Goal: Use online tool/utility: Utilize a website feature to perform a specific function

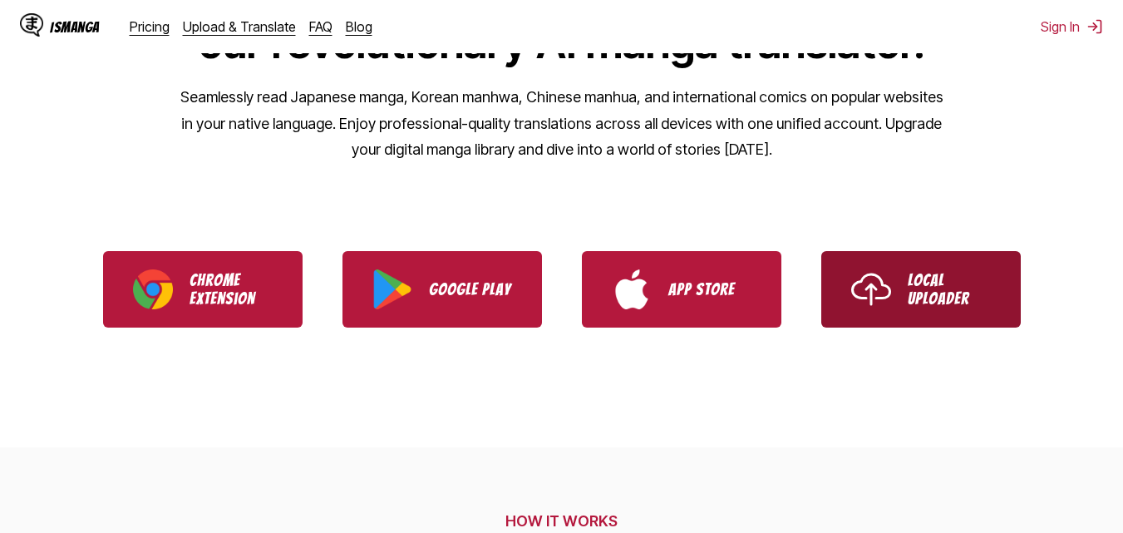
click at [932, 284] on p "Local Uploader" at bounding box center [949, 289] width 83 height 37
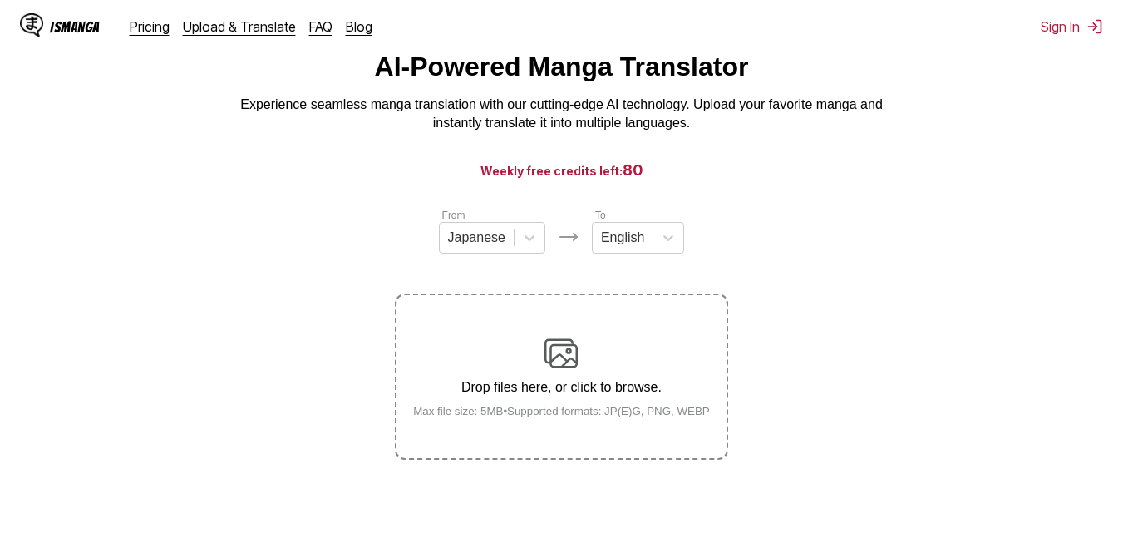
scroll to position [83, 0]
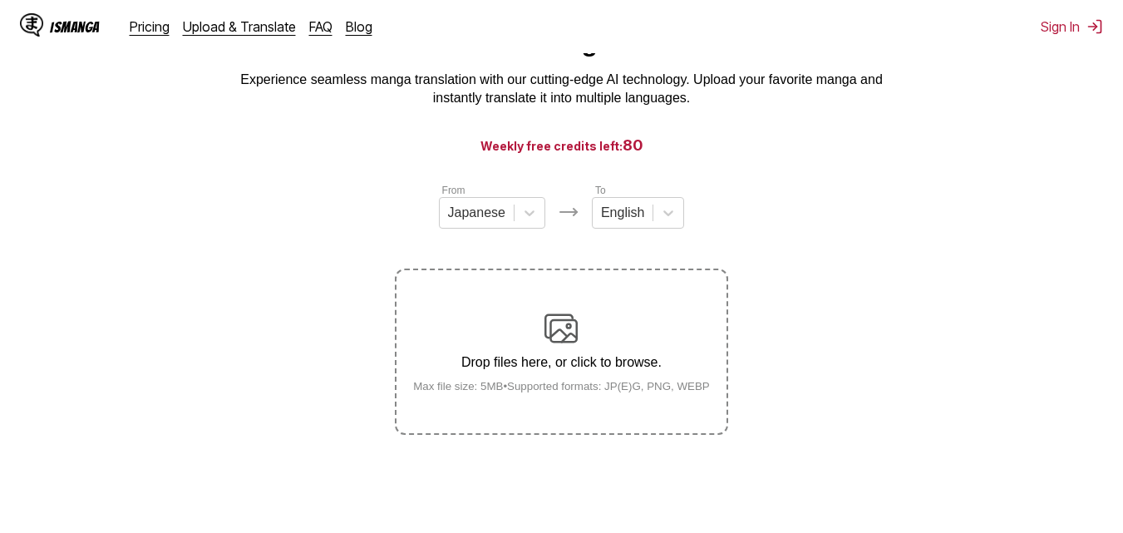
click at [570, 334] on img at bounding box center [560, 328] width 33 height 33
click at [0, 0] on input "Drop files here, or click to browse. Max file size: 5MB • Supported formats: JP…" at bounding box center [0, 0] width 0 height 0
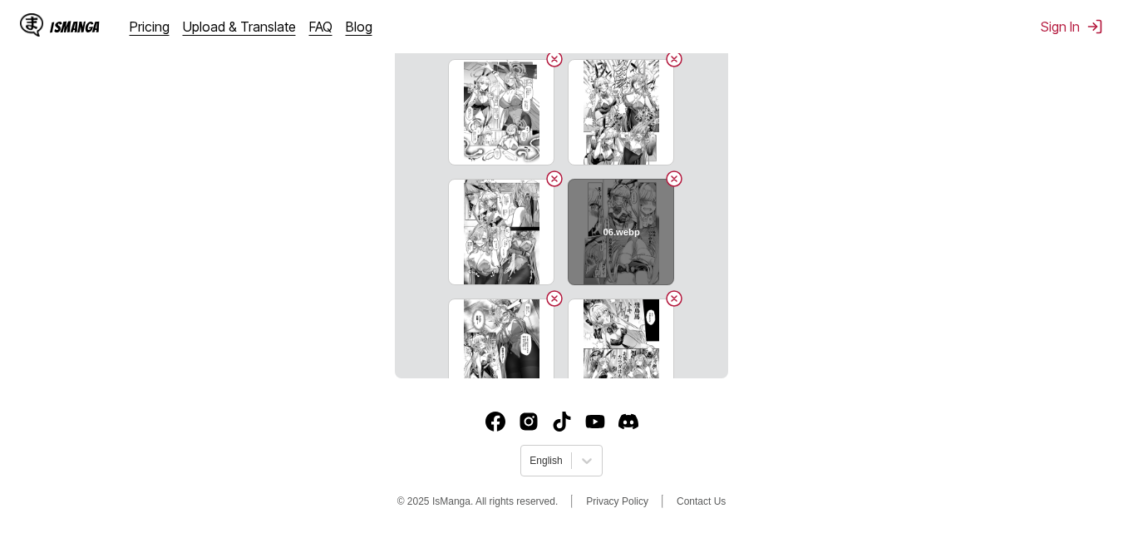
scroll to position [343, 0]
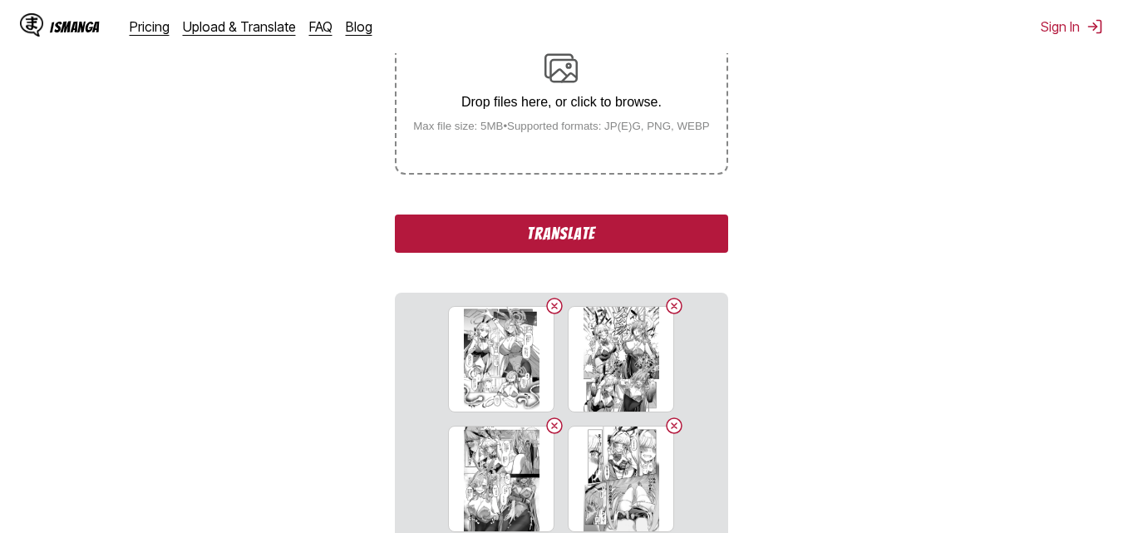
click at [614, 162] on label "Drop files here, or click to browse. Max file size: 5MB • Supported formats: JP…" at bounding box center [560, 91] width 329 height 163
click at [0, 0] on input "Drop files here, or click to browse. Max file size: 5MB • Supported formats: JP…" at bounding box center [0, 0] width 0 height 0
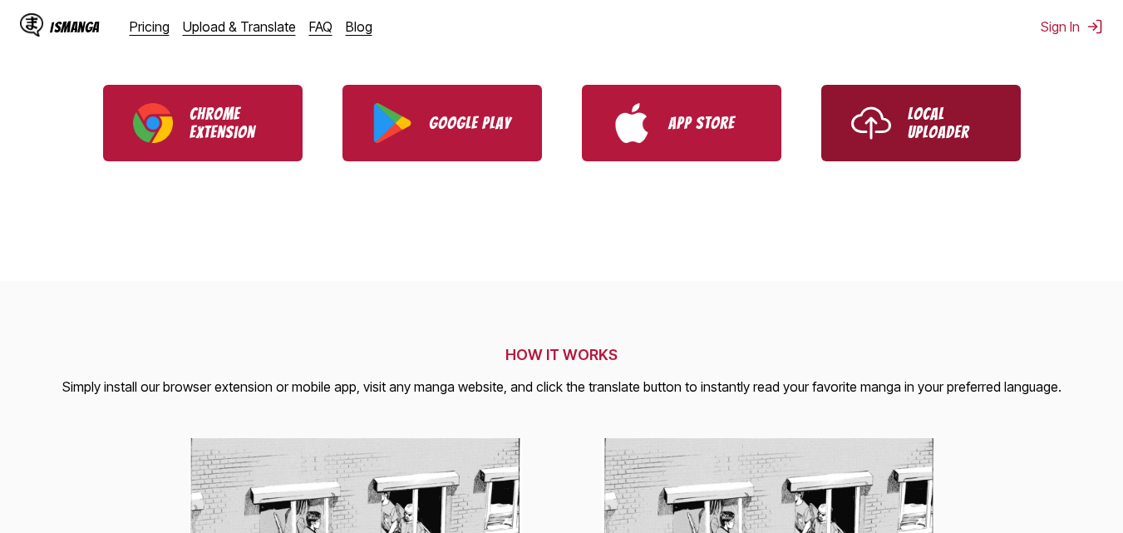
click at [854, 155] on link "Local Uploader" at bounding box center [920, 123] width 199 height 76
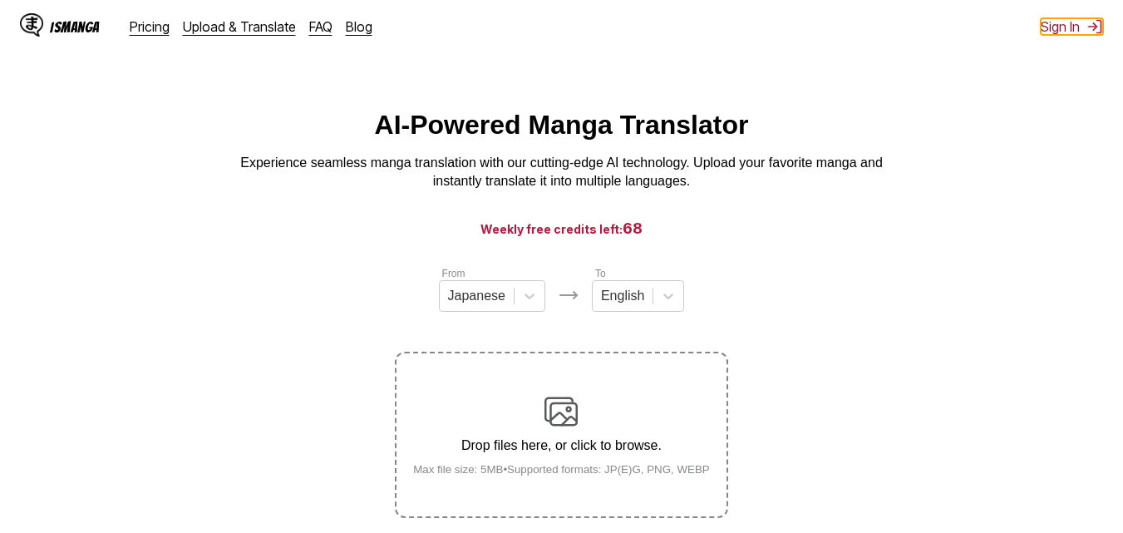
click at [1046, 27] on button "Sign In" at bounding box center [1072, 26] width 62 height 17
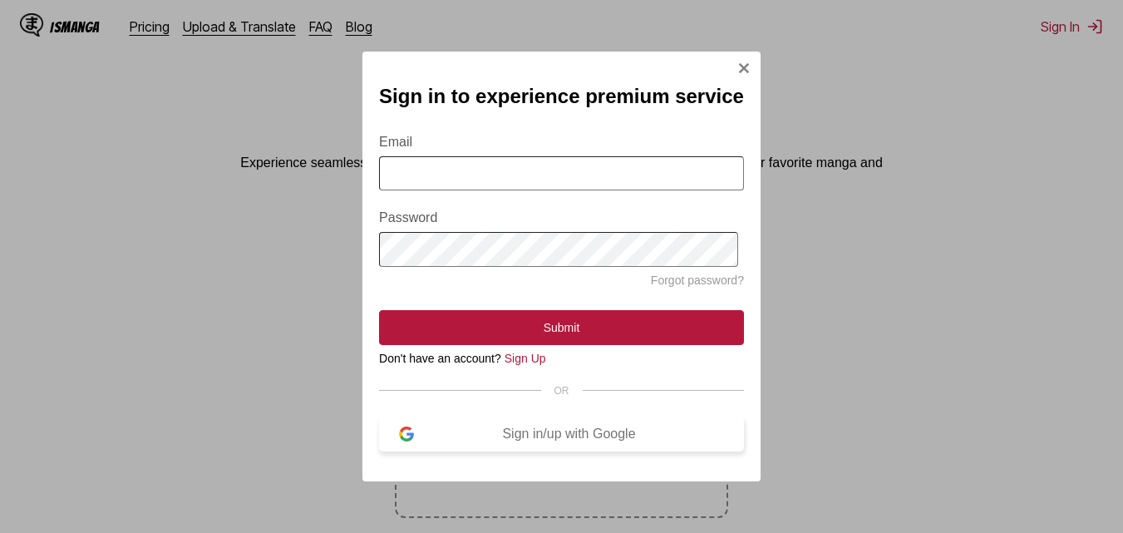
click at [490, 441] on div "Sign in/up with Google" at bounding box center [569, 433] width 310 height 15
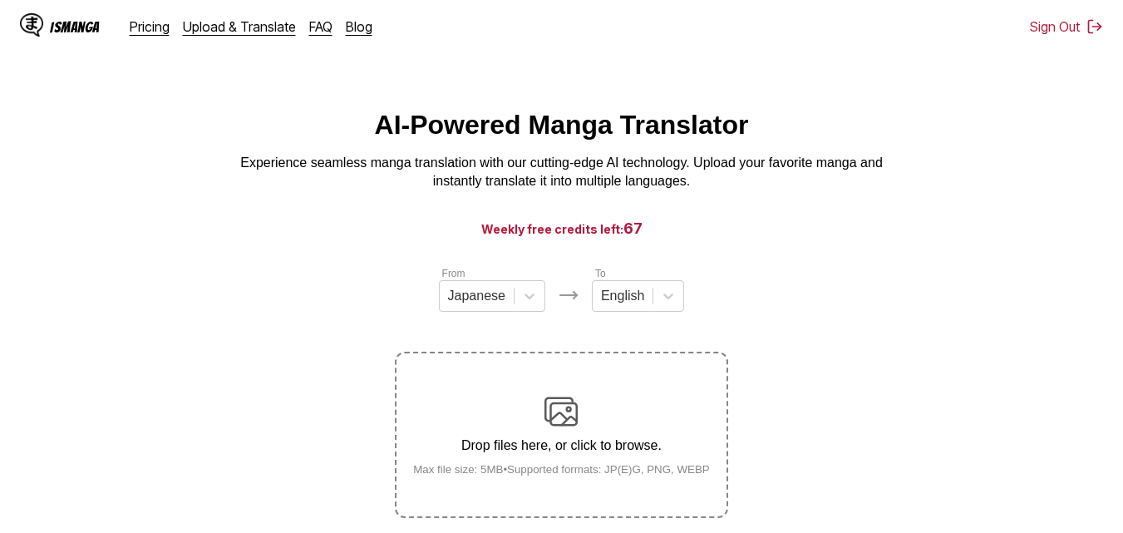
click at [494, 393] on label "Drop files here, or click to browse. Max file size: 5MB • Supported formats: JP…" at bounding box center [560, 434] width 329 height 163
click at [0, 0] on input "Drop files here, or click to browse. Max file size: 5MB • Supported formats: JP…" at bounding box center [0, 0] width 0 height 0
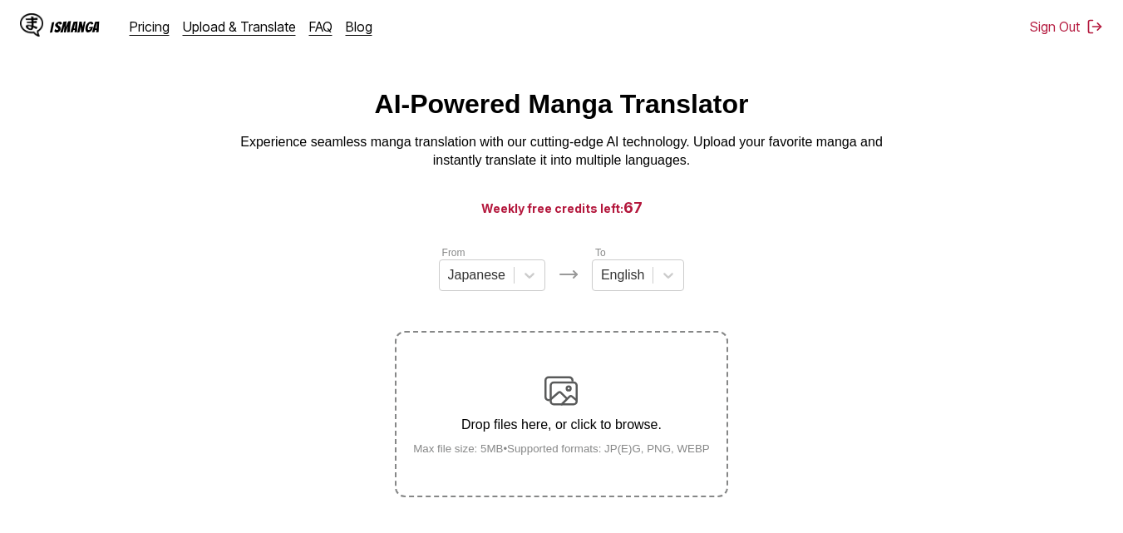
scroll to position [83, 0]
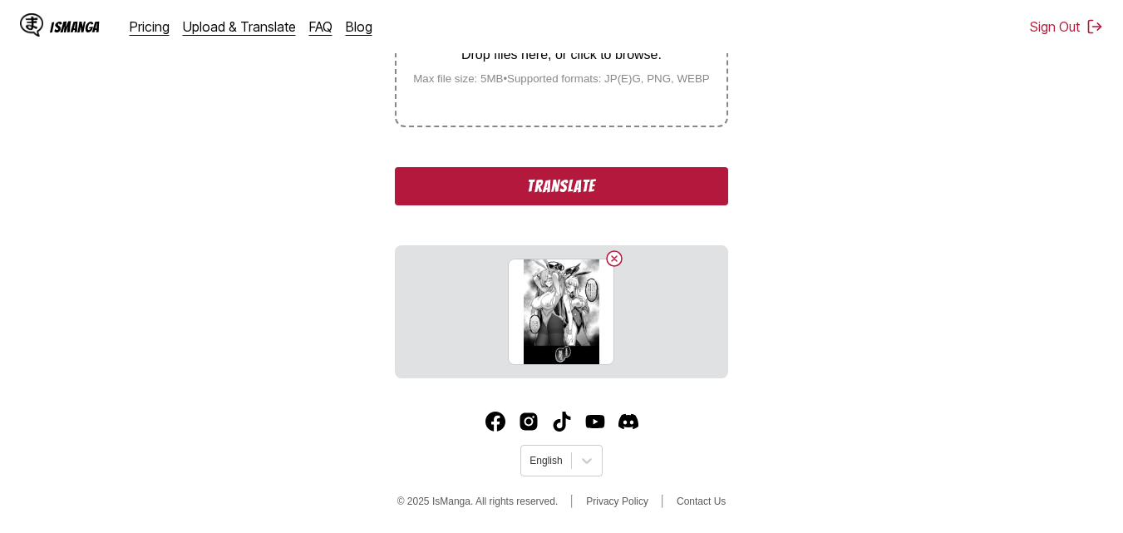
click at [546, 175] on button "Translate" at bounding box center [561, 186] width 332 height 38
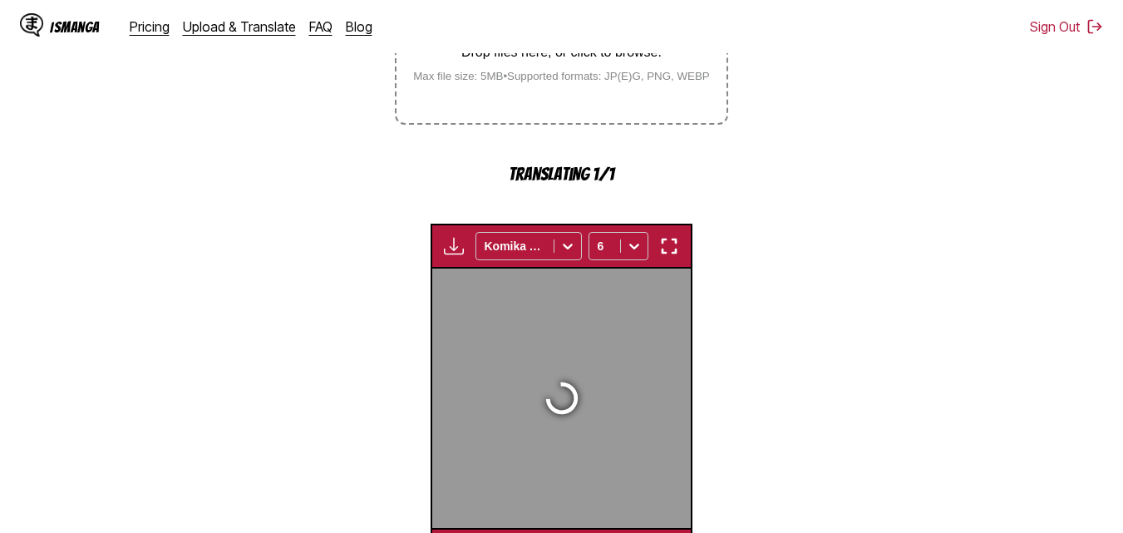
scroll to position [534, 0]
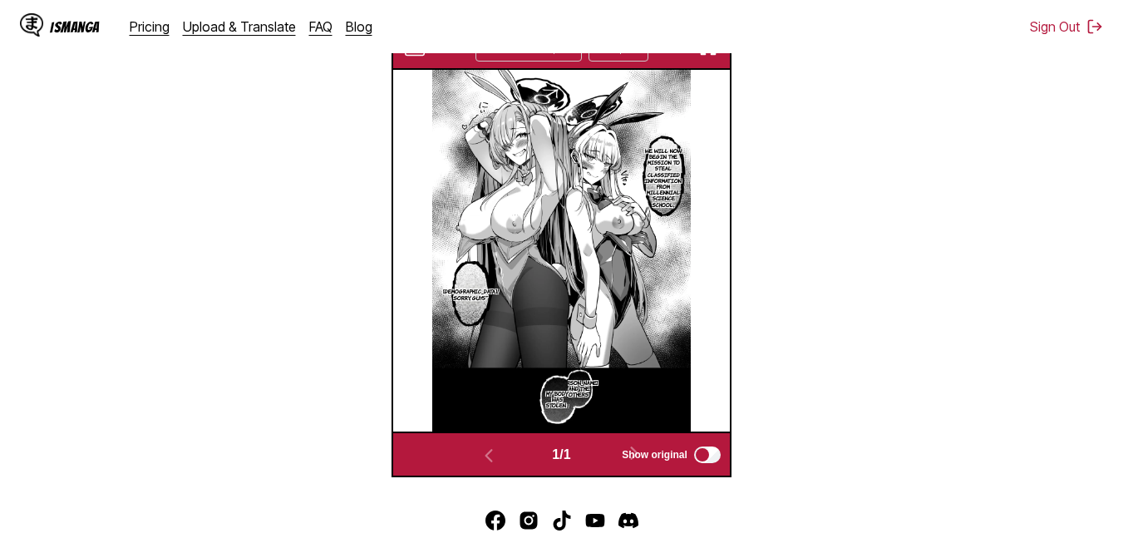
click at [423, 54] on img "button" at bounding box center [415, 47] width 20 height 20
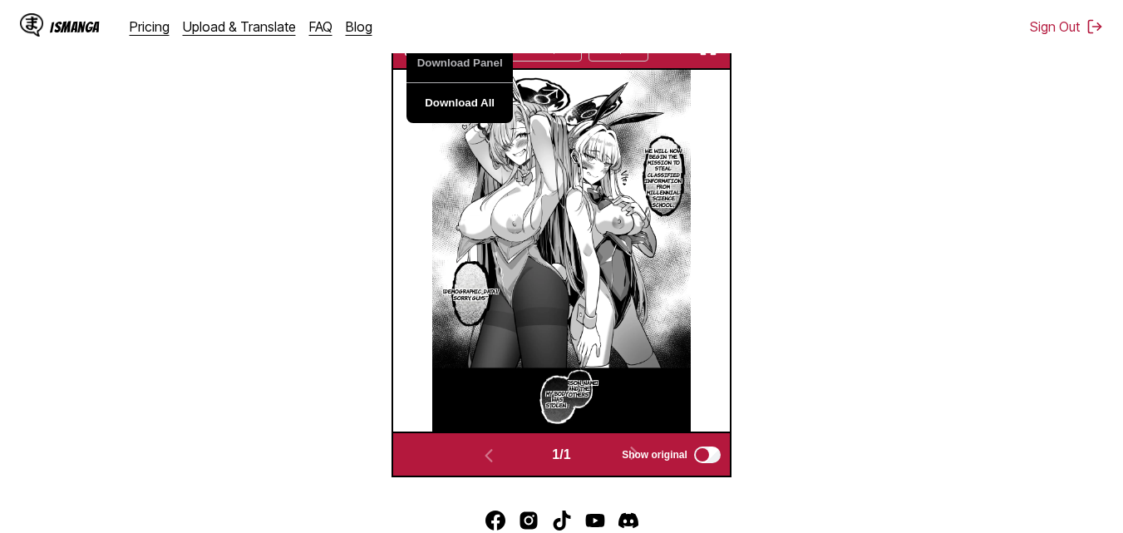
scroll to position [451, 0]
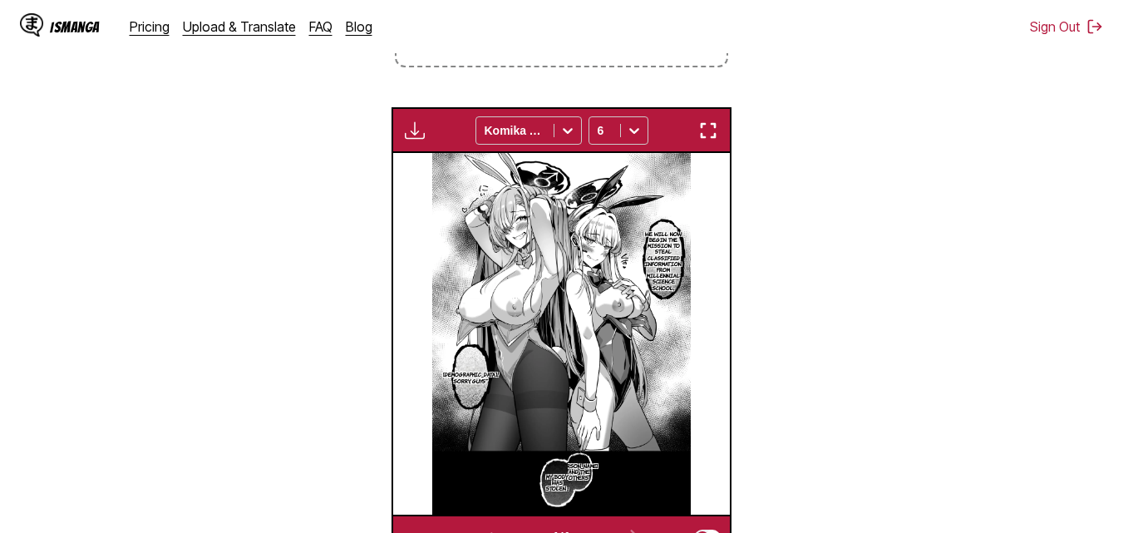
click at [830, 178] on section "From Japanese To English Drop files here, or click to browse. Max file size: 5M…" at bounding box center [561, 188] width 1096 height 746
click at [420, 140] on img "button" at bounding box center [415, 131] width 20 height 20
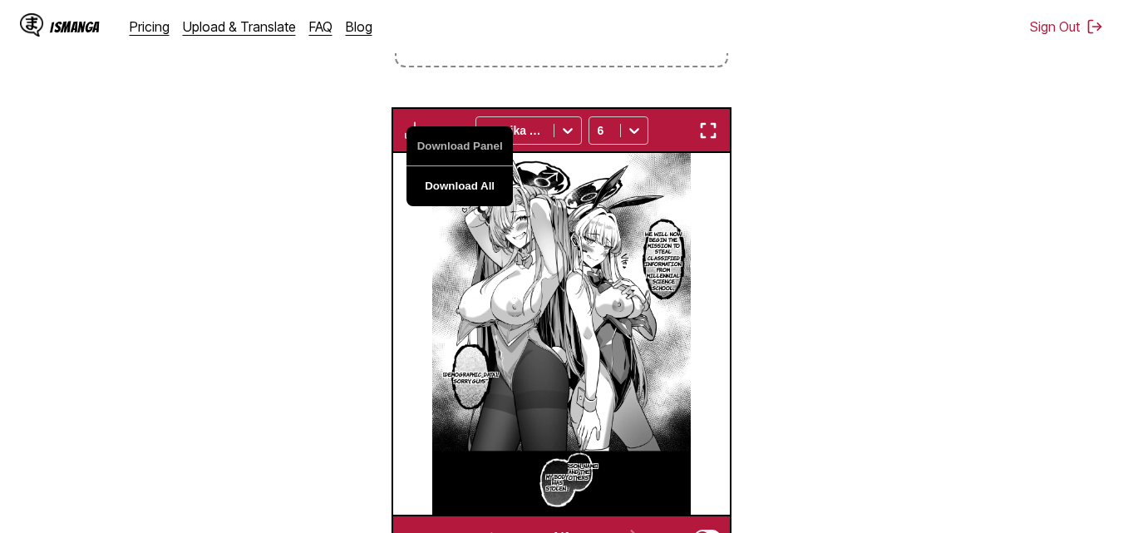
click at [464, 185] on button "Download All" at bounding box center [459, 186] width 106 height 40
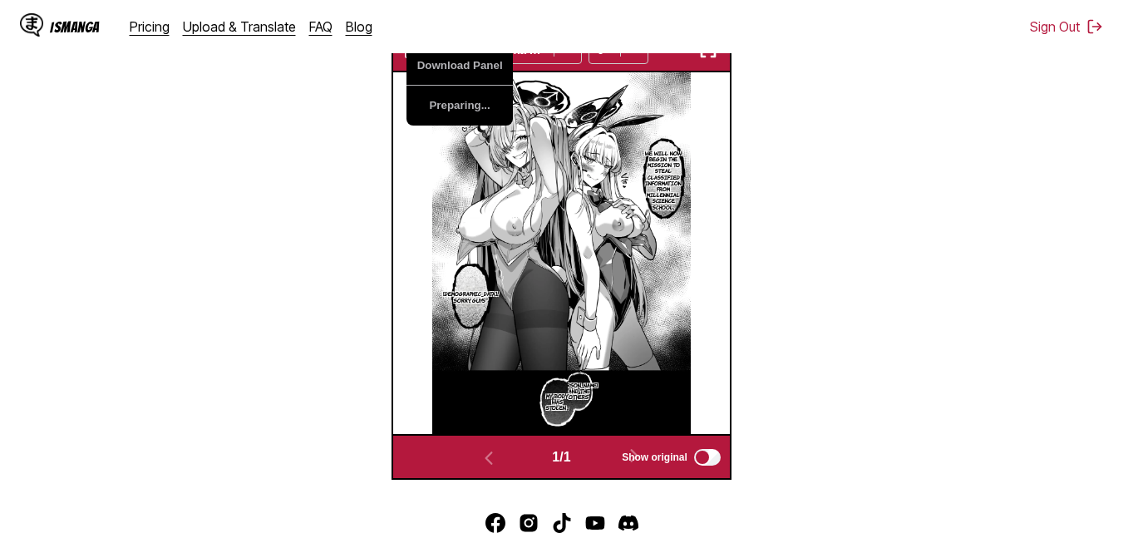
scroll to position [534, 0]
